Goal: Task Accomplishment & Management: Manage account settings

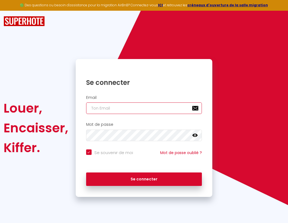
type input "s"
checkbox input "true"
type input "su"
checkbox input "true"
type input "sup"
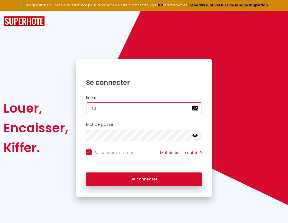
checkbox input "true"
type input "supe"
checkbox input "true"
type input "super"
checkbox input "true"
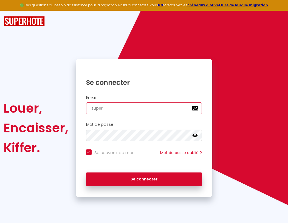
type input "superb"
checkbox input "true"
type input "superbo"
checkbox input "true"
type input "s"
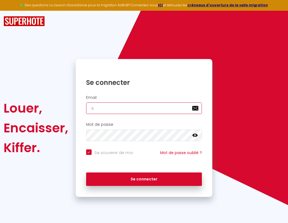
checkbox input "true"
type input "superbor"
checkbox input "true"
type input "su"
checkbox input "true"
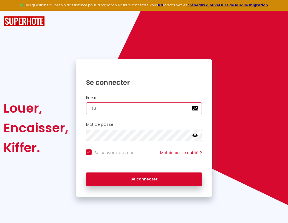
type input "superbord"
checkbox input "true"
type input "sup"
checkbox input "true"
type input "superborde"
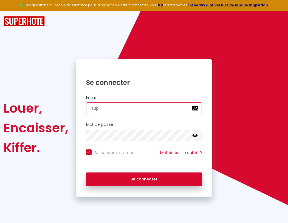
checkbox input "true"
type input "supe"
checkbox input "true"
type input "superbordea"
checkbox input "true"
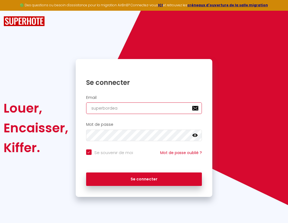
type input "super"
checkbox input "true"
type input "superbordeau"
checkbox input "true"
type input "superb"
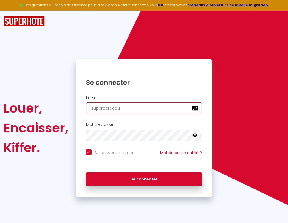
checkbox input "true"
type input "superbordeaux"
checkbox input "true"
type input "superbo"
checkbox input "true"
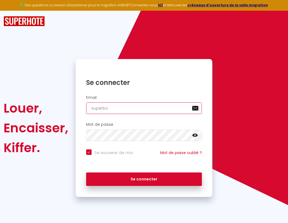
type input "superbordeaux@"
checkbox input "true"
type input "s"
checkbox input "true"
type input "su"
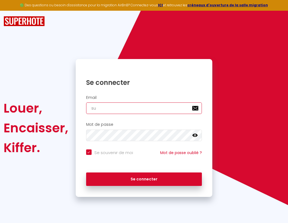
checkbox input "true"
type input "superbord"
checkbox input "true"
type input "sup"
checkbox input "true"
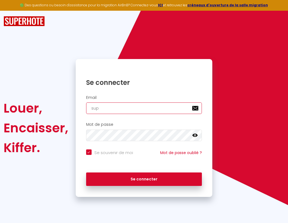
type input "superborde"
checkbox input "true"
type input "supe"
checkbox input "true"
type input "superbordea"
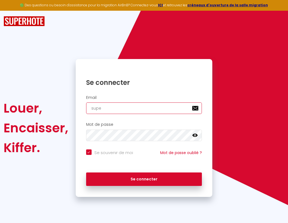
checkbox input "true"
type input "superbordeaux@gmai"
checkbox input "true"
type input "super"
checkbox input "true"
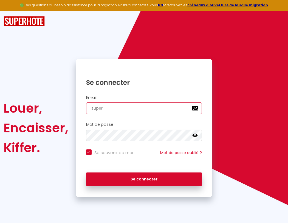
type input "superbordeau"
checkbox input "true"
type input "[EMAIL_ADDRESS]"
checkbox input "true"
type input "superb"
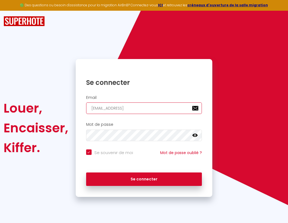
checkbox input "true"
type input "superbordeaux"
checkbox input "true"
